Goal: Check status: Check status

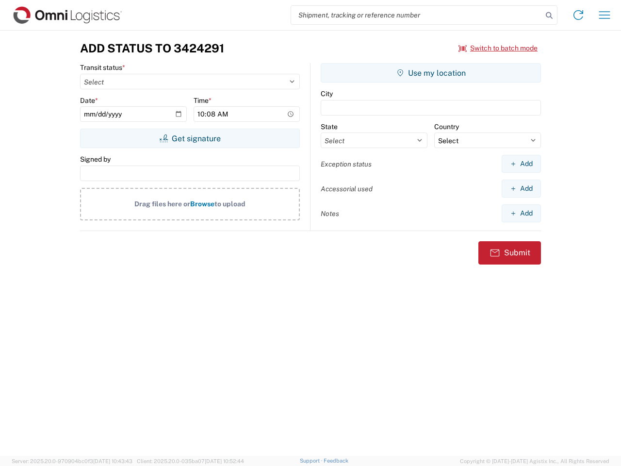
click at [417, 15] on input "search" at bounding box center [416, 15] width 251 height 18
click at [549, 16] on icon at bounding box center [549, 16] width 14 height 14
click at [578, 15] on icon at bounding box center [578, 15] width 16 height 16
click at [604, 15] on icon "button" at bounding box center [604, 14] width 11 height 7
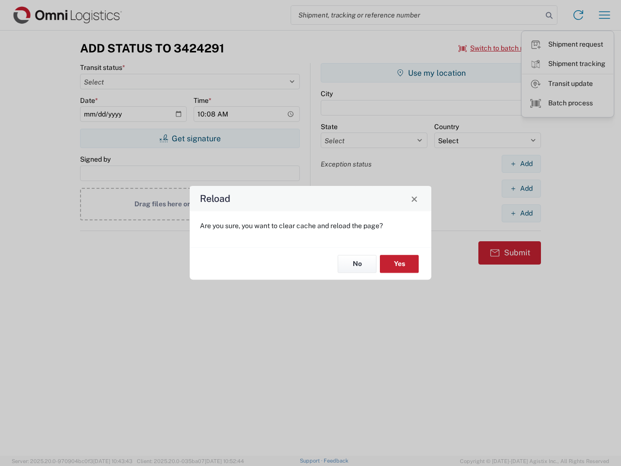
click at [498, 48] on div "Reload Are you sure, you want to clear cache and reload the page? No Yes" at bounding box center [310, 233] width 621 height 466
click at [190, 138] on div "Reload Are you sure, you want to clear cache and reload the page? No Yes" at bounding box center [310, 233] width 621 height 466
click at [431, 73] on div "Reload Are you sure, you want to clear cache and reload the page? No Yes" at bounding box center [310, 233] width 621 height 466
click at [521, 163] on div "Reload Are you sure, you want to clear cache and reload the page? No Yes" at bounding box center [310, 233] width 621 height 466
click at [521, 188] on div "Reload Are you sure, you want to clear cache and reload the page? No Yes" at bounding box center [310, 233] width 621 height 466
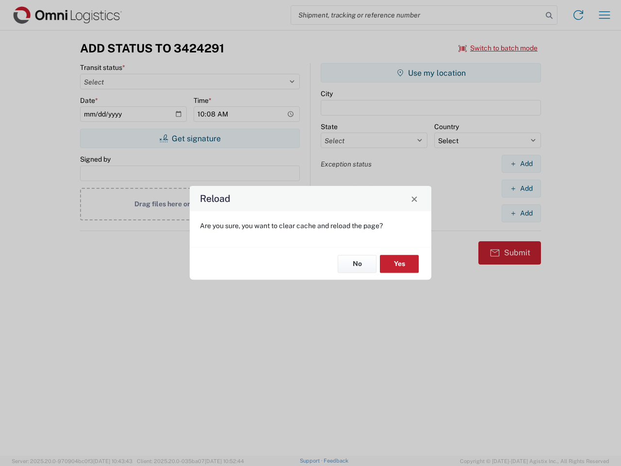
click at [521, 213] on div "Reload Are you sure, you want to clear cache and reload the page? No Yes" at bounding box center [310, 233] width 621 height 466
